Goal: Information Seeking & Learning: Learn about a topic

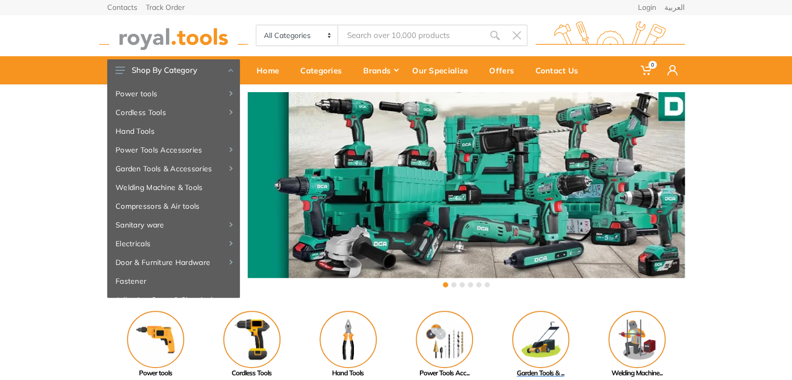
click at [542, 351] on img at bounding box center [540, 338] width 57 height 57
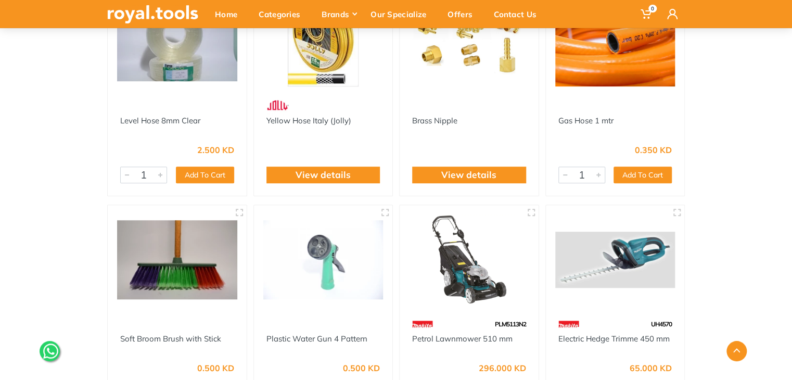
scroll to position [257, 0]
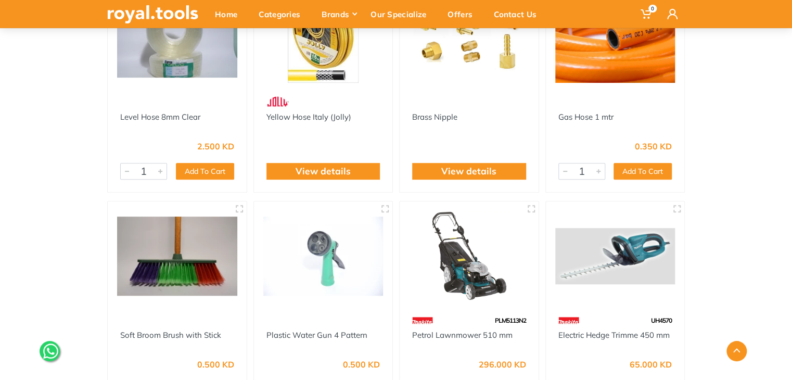
click at [333, 239] on img at bounding box center [323, 256] width 120 height 90
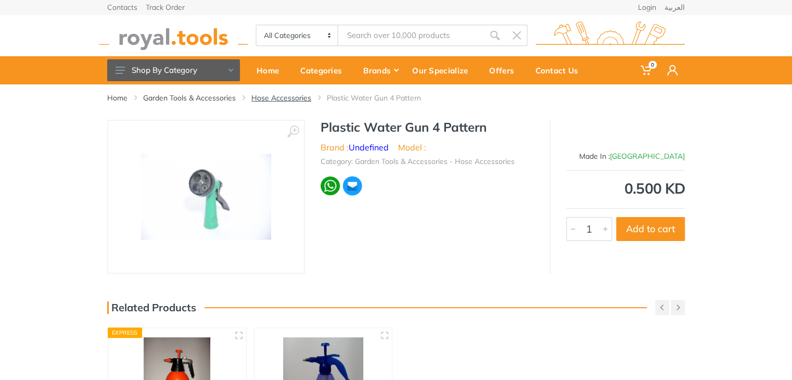
click at [275, 98] on link "Hose Accessories" at bounding box center [281, 98] width 60 height 10
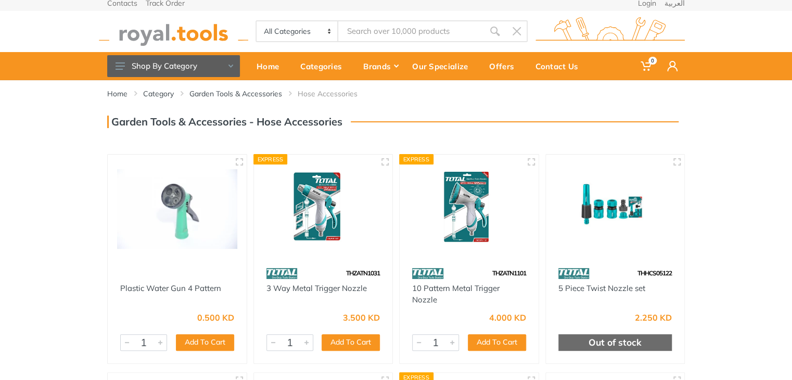
drag, startPoint x: 798, startPoint y: 129, endPoint x: 797, endPoint y: 231, distance: 101.9
click at [791, 231] on html "0" at bounding box center [396, 186] width 792 height 380
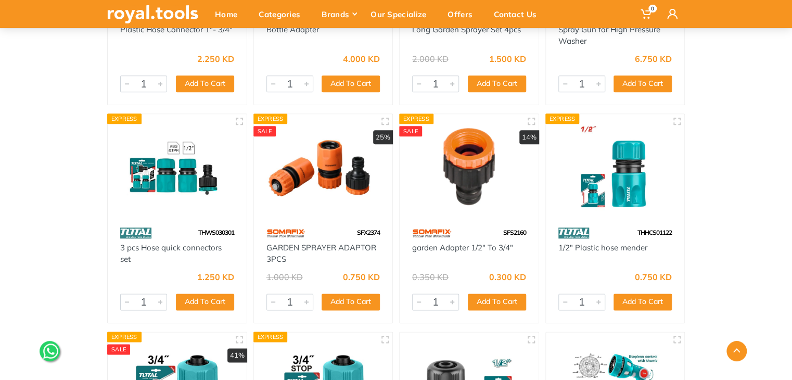
scroll to position [473, 0]
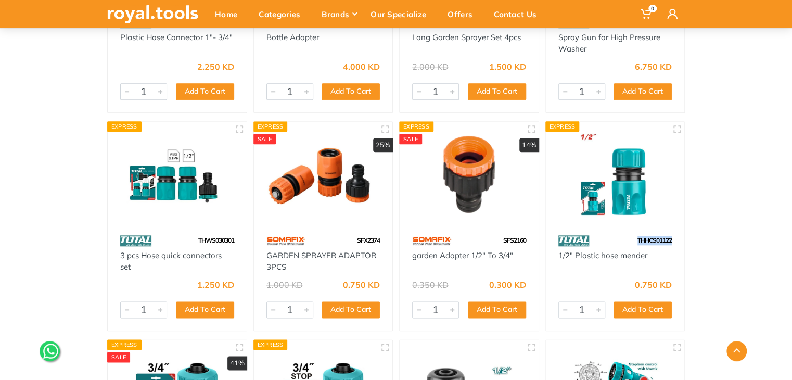
drag, startPoint x: 675, startPoint y: 239, endPoint x: 626, endPoint y: 243, distance: 49.1
click at [626, 243] on div "THHCS01122" at bounding box center [615, 240] width 139 height 18
copy span "THHCS01122"
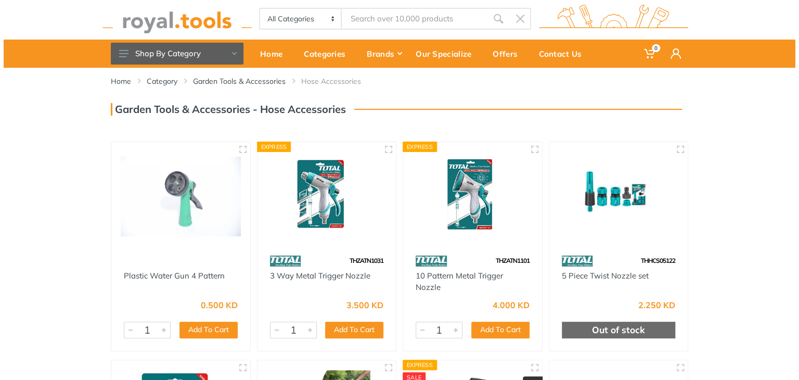
scroll to position [0, 0]
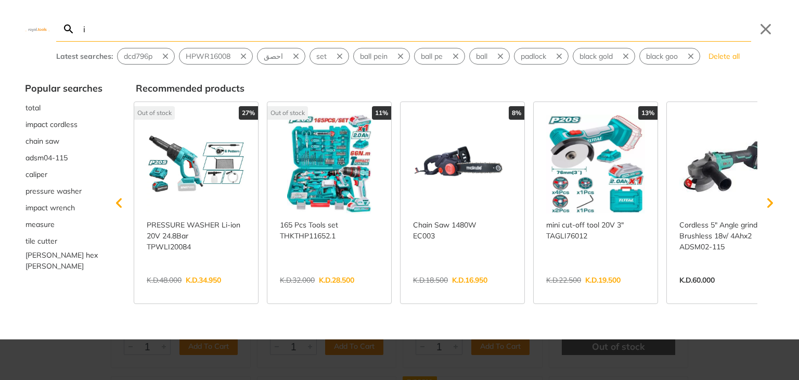
type input "i"
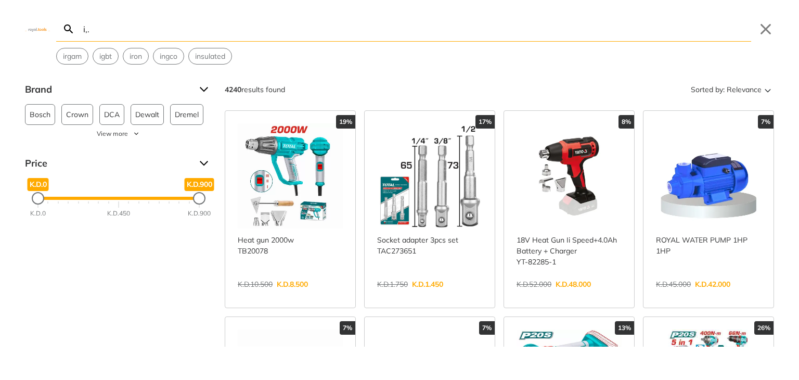
type input "i,."
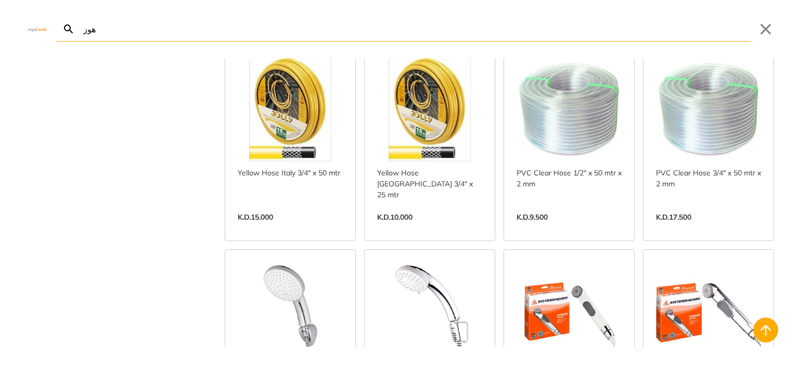
scroll to position [643, 0]
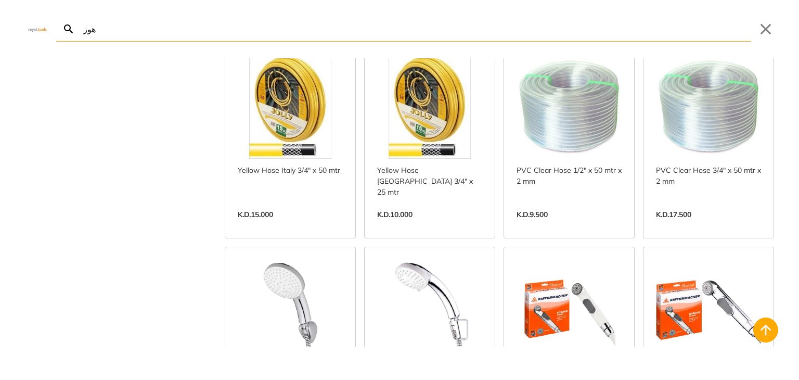
type input "هوز"
click at [429, 225] on link "View more →" at bounding box center [429, 225] width 105 height 0
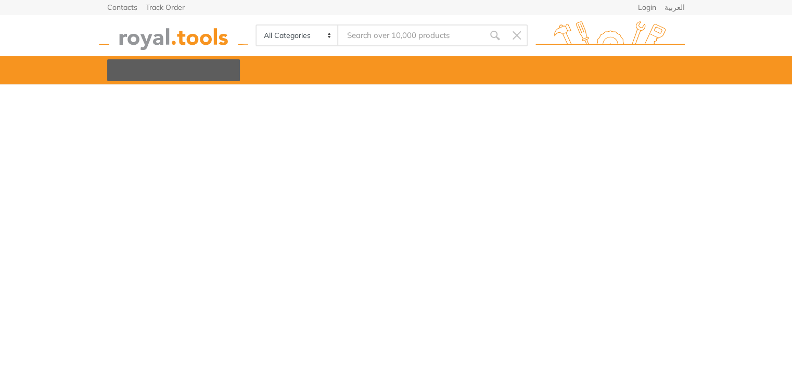
type input "هوز"
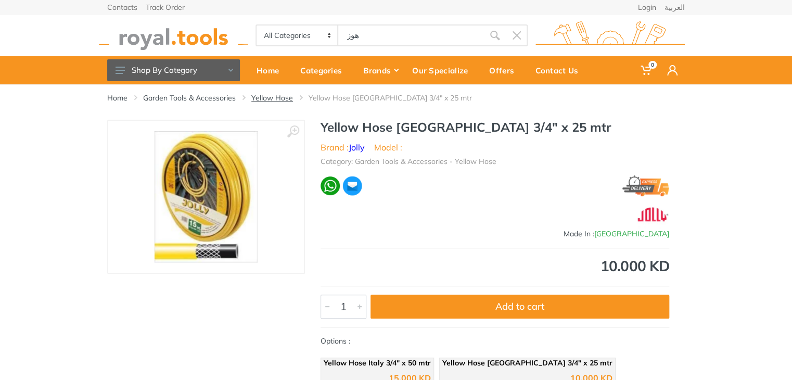
click at [272, 98] on link "Yellow Hose" at bounding box center [272, 98] width 42 height 10
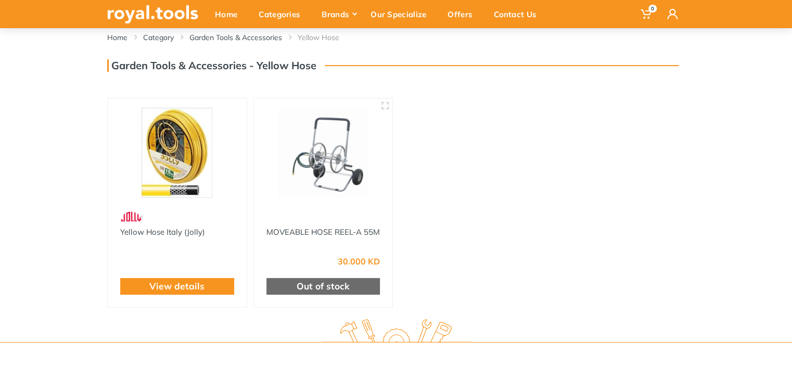
scroll to position [62, 0]
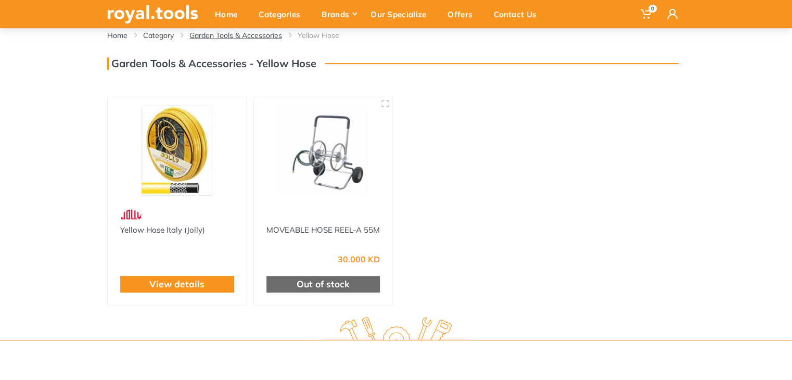
click at [233, 30] on link "Garden Tools & Accessories" at bounding box center [235, 35] width 93 height 10
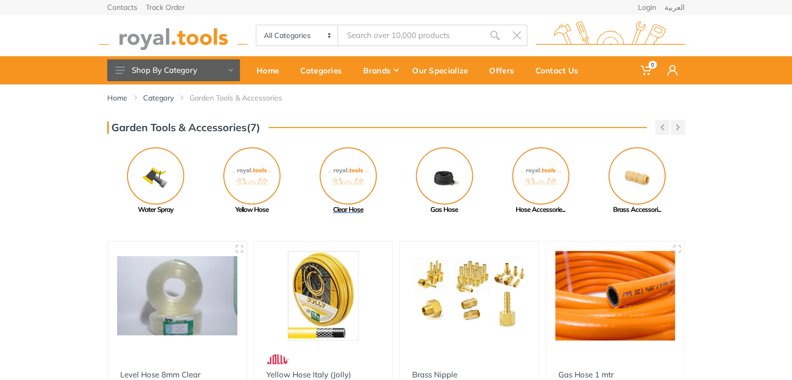
click at [350, 169] on img at bounding box center [347, 175] width 57 height 57
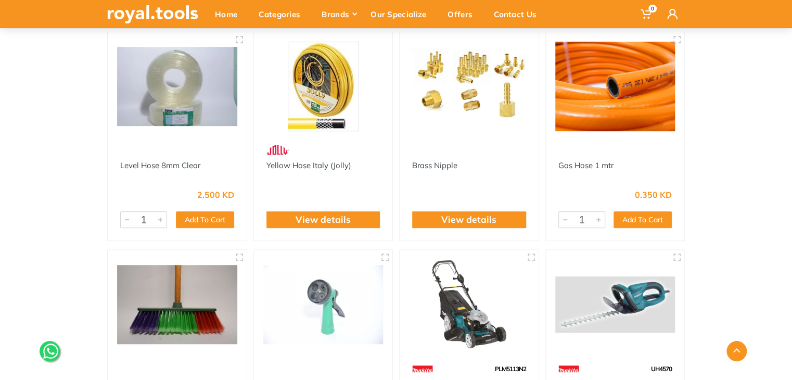
scroll to position [216, 0]
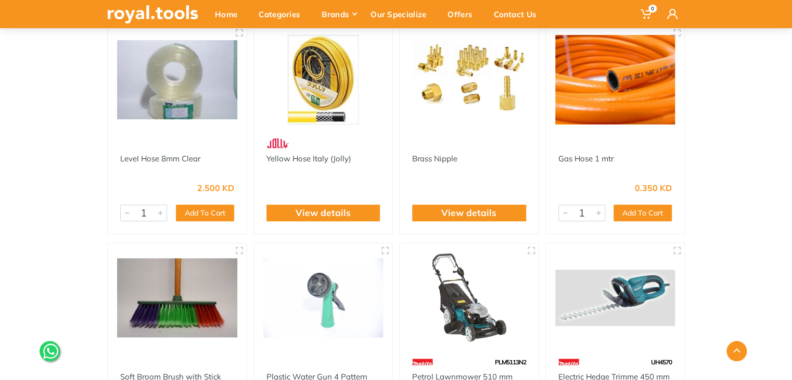
click at [620, 108] on img at bounding box center [615, 80] width 120 height 90
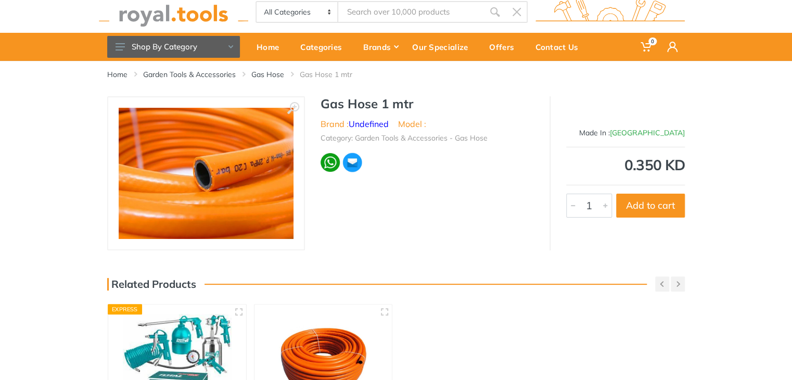
scroll to position [23, 0]
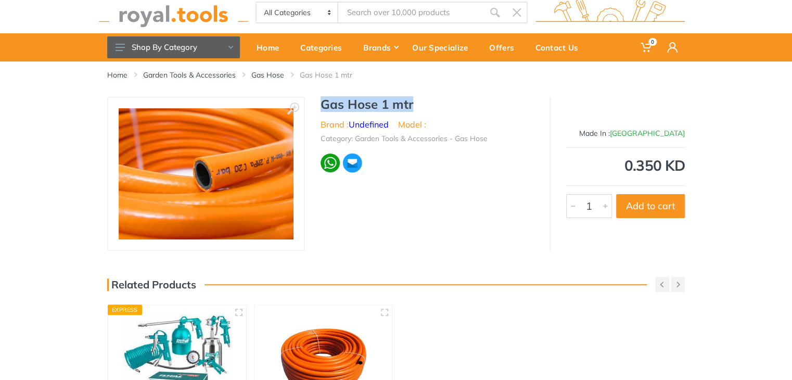
drag, startPoint x: 416, startPoint y: 108, endPoint x: 319, endPoint y: 110, distance: 97.3
click at [319, 110] on div "Gas Hose 1 mtr Brand : Undefined Model : Category: Garden Tools & Accessories -…" at bounding box center [427, 138] width 244 height 83
copy h1 "Gas Hose 1 mtr"
click at [268, 79] on link "Gas Hose" at bounding box center [267, 75] width 33 height 10
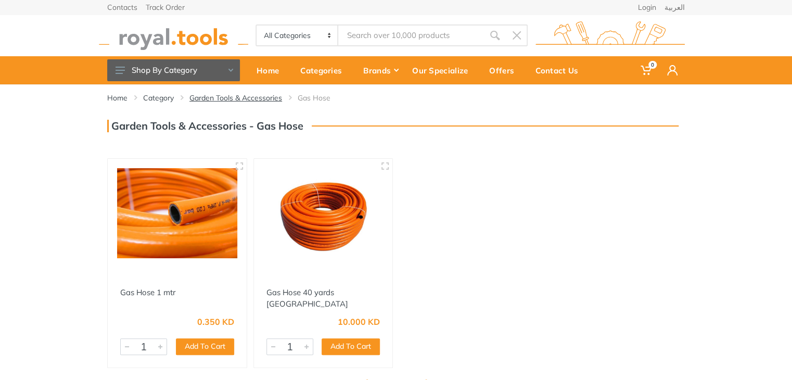
click at [222, 101] on link "Garden Tools & Accessories" at bounding box center [235, 98] width 93 height 10
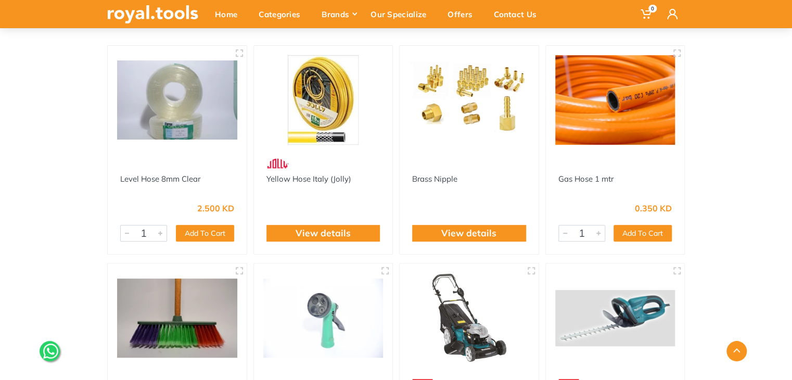
scroll to position [200, 0]
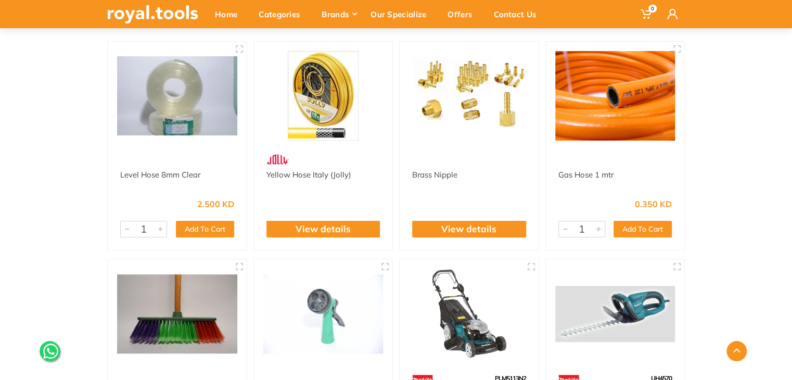
click at [288, 51] on img at bounding box center [323, 96] width 120 height 90
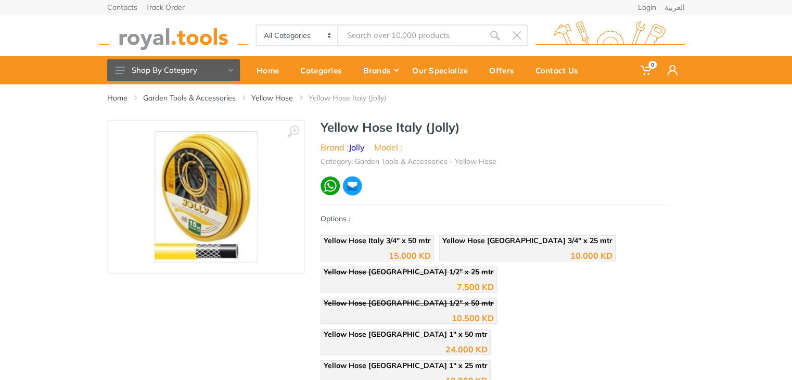
click at [237, 100] on li "Garden Tools & Accessories" at bounding box center [197, 98] width 108 height 10
click at [222, 101] on link "Garden Tools & Accessories" at bounding box center [189, 98] width 93 height 10
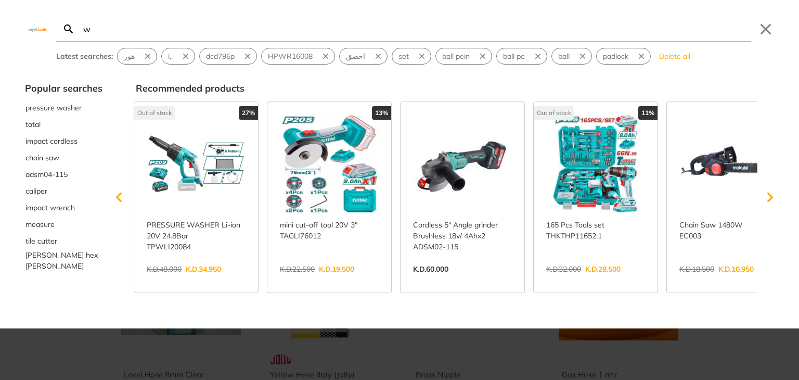
type input "w"
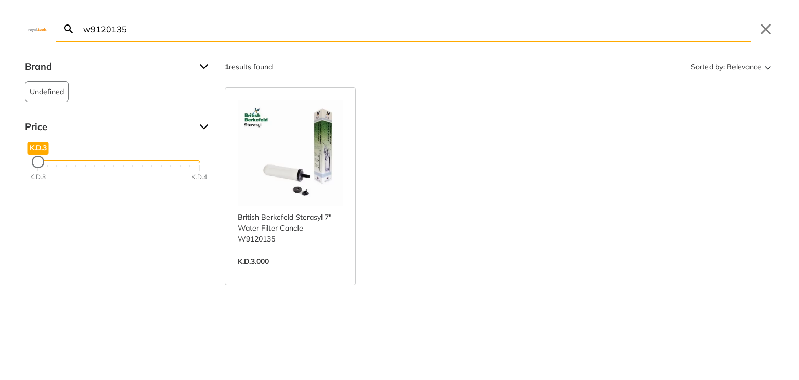
type input "w9120135"
